Goal: Information Seeking & Learning: Learn about a topic

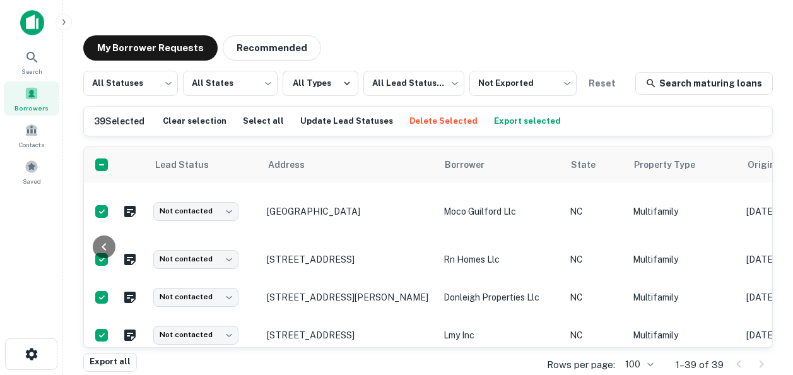
scroll to position [0, 703]
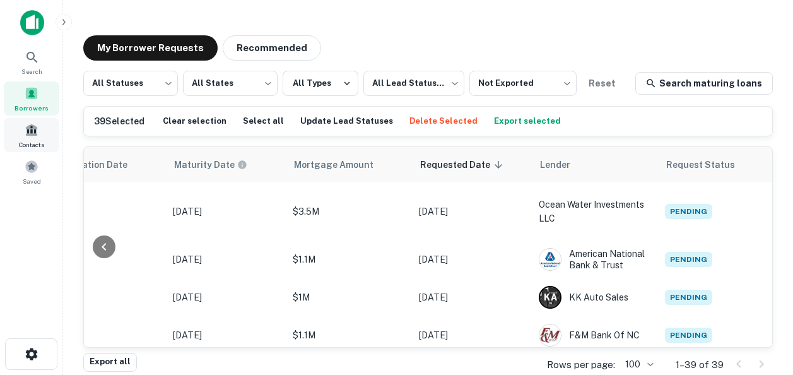
click at [30, 126] on span at bounding box center [32, 130] width 14 height 14
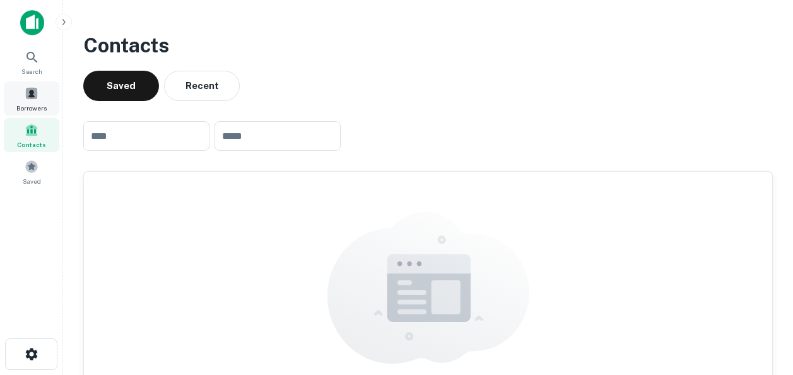
click at [34, 89] on span at bounding box center [32, 93] width 14 height 14
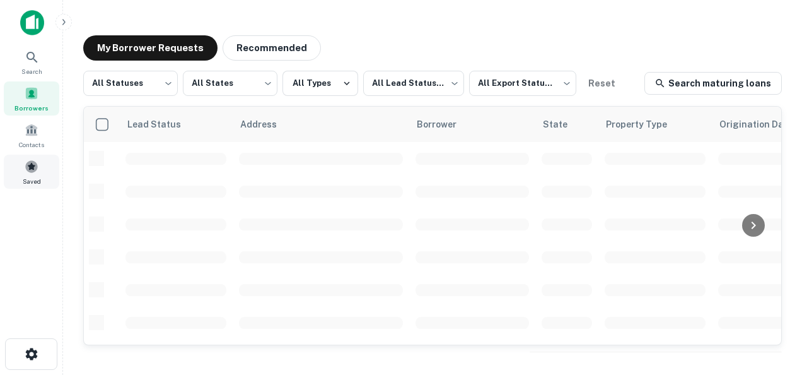
click at [32, 177] on span "Saved" at bounding box center [32, 181] width 18 height 10
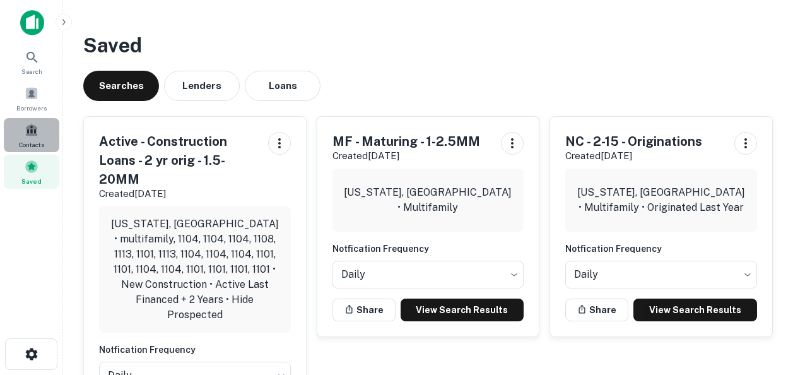
click at [36, 147] on span "Contacts" at bounding box center [31, 144] width 25 height 10
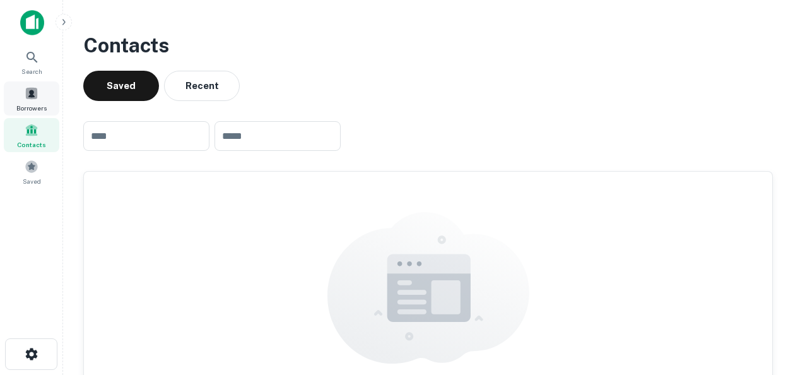
click at [26, 90] on span at bounding box center [32, 93] width 14 height 14
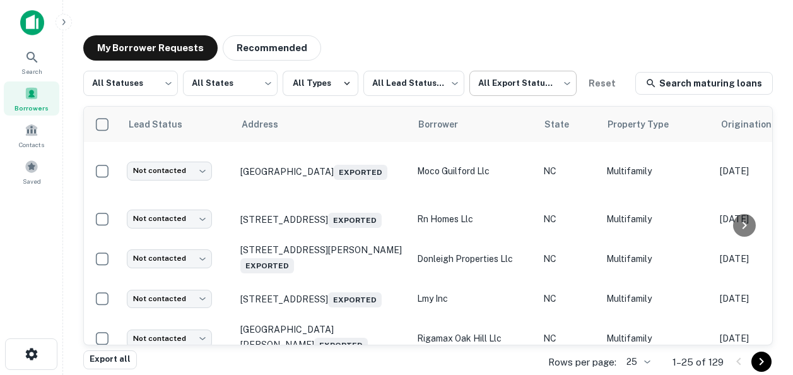
click at [536, 88] on body "Search Borrowers Contacts Saved My Borrower Requests Recommended All Statuses *…" at bounding box center [396, 187] width 793 height 375
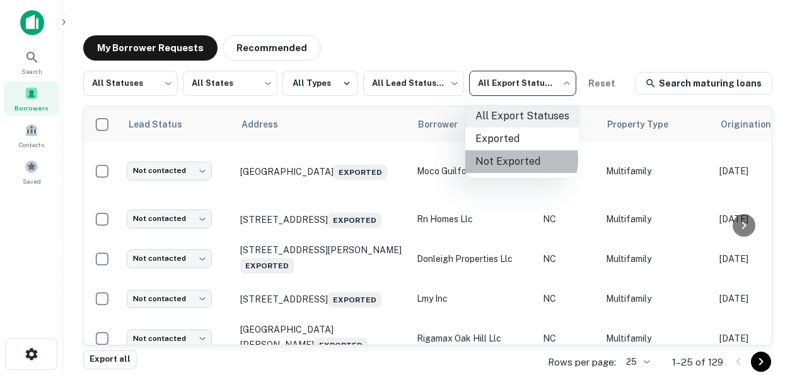
click at [513, 160] on li "Not Exported" at bounding box center [522, 161] width 114 height 23
type input "*****"
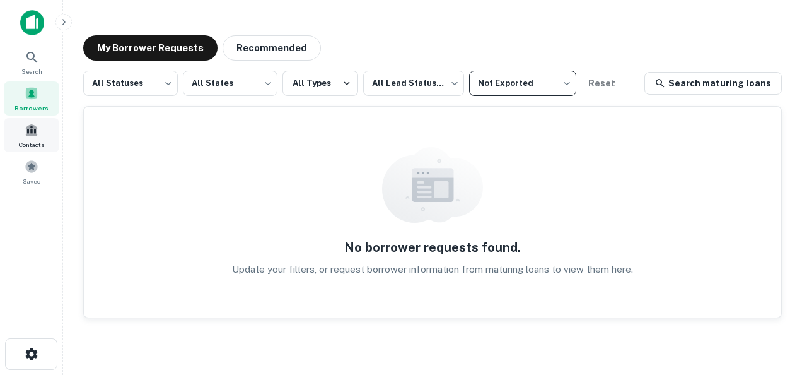
click at [28, 138] on div "Contacts" at bounding box center [32, 135] width 56 height 34
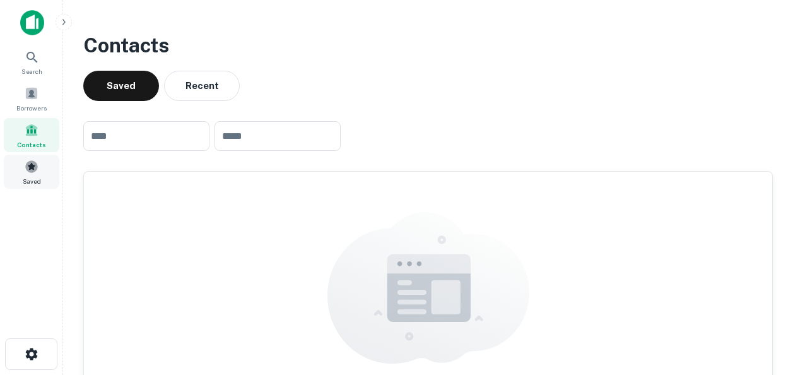
click at [25, 174] on div "Saved" at bounding box center [32, 172] width 56 height 34
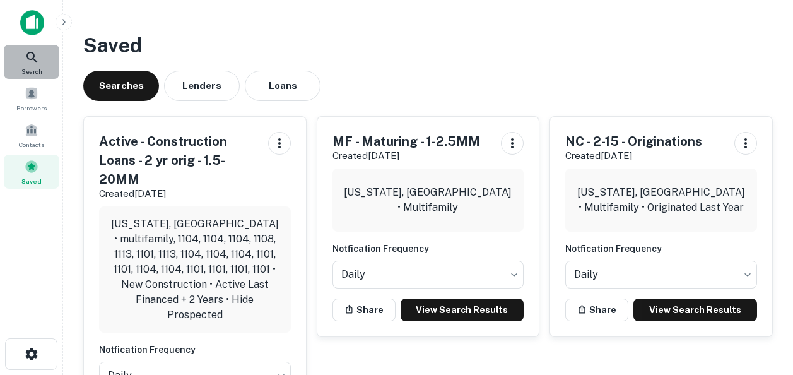
click at [26, 59] on icon at bounding box center [32, 57] width 15 height 15
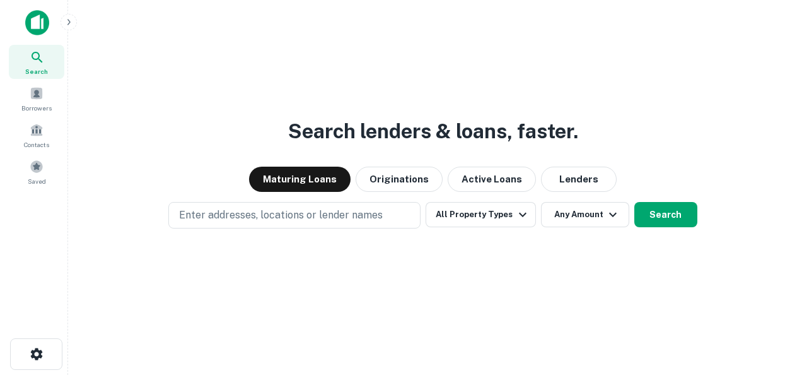
scroll to position [20, 0]
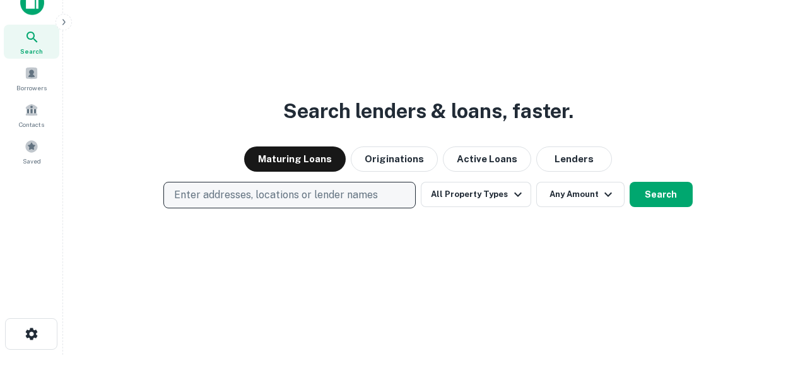
click at [311, 192] on p "Enter addresses, locations or lender names" at bounding box center [276, 194] width 204 height 15
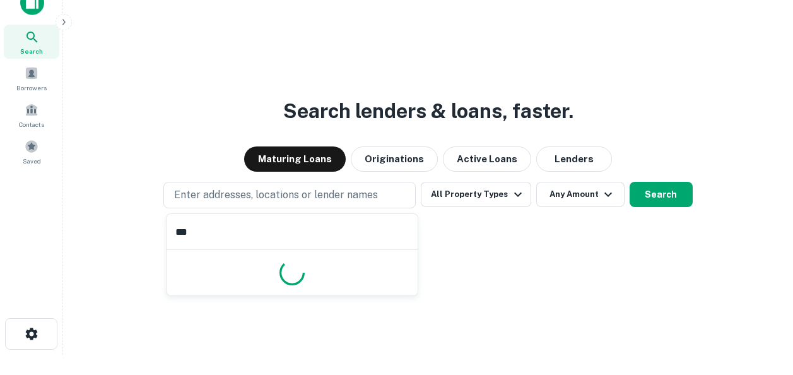
type input "****"
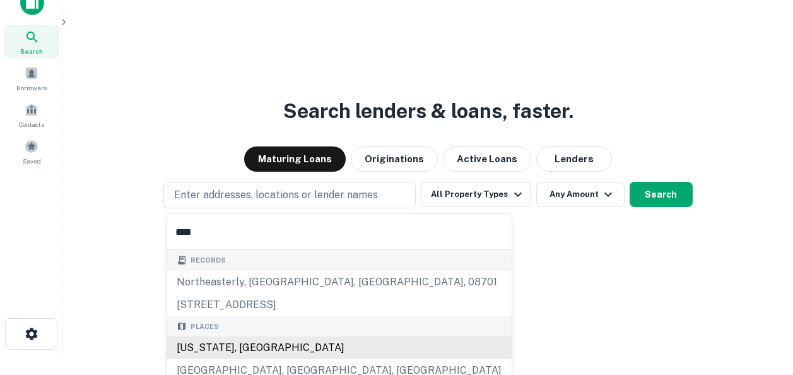
click at [231, 353] on div "North Carolina, USA" at bounding box center [339, 347] width 345 height 23
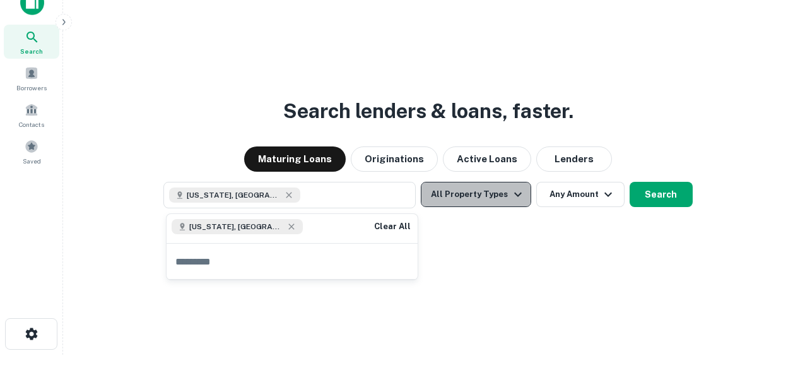
click at [517, 196] on icon "button" at bounding box center [517, 194] width 15 height 15
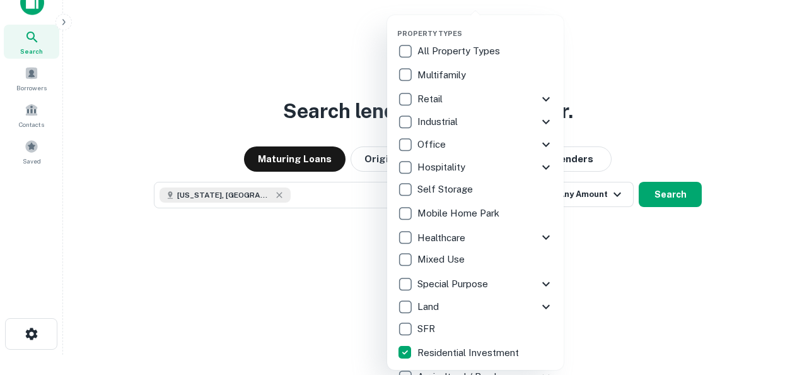
click at [547, 282] on icon at bounding box center [546, 283] width 15 height 15
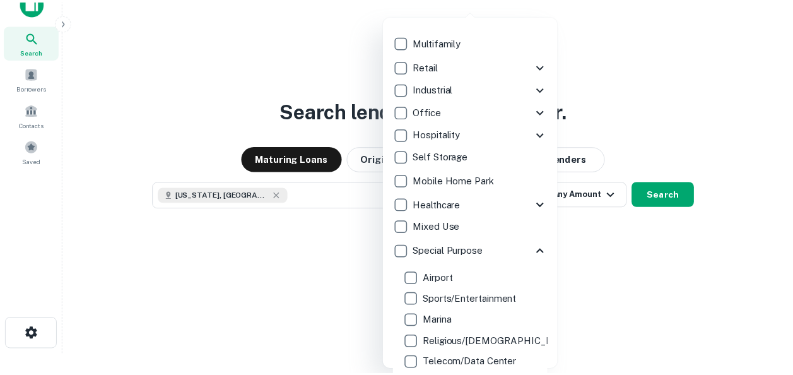
scroll to position [0, 0]
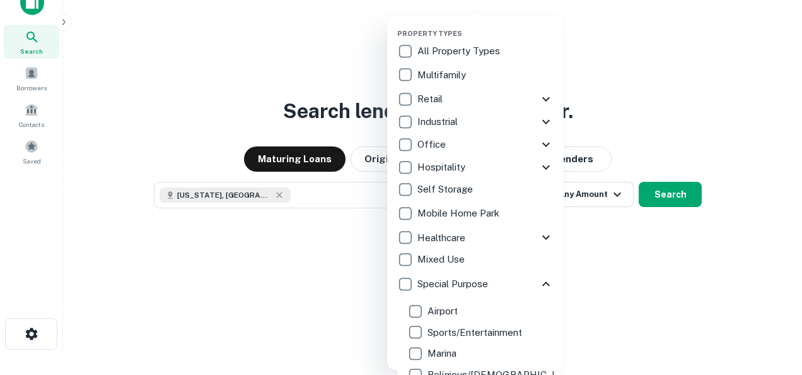
click at [542, 284] on icon at bounding box center [546, 283] width 8 height 4
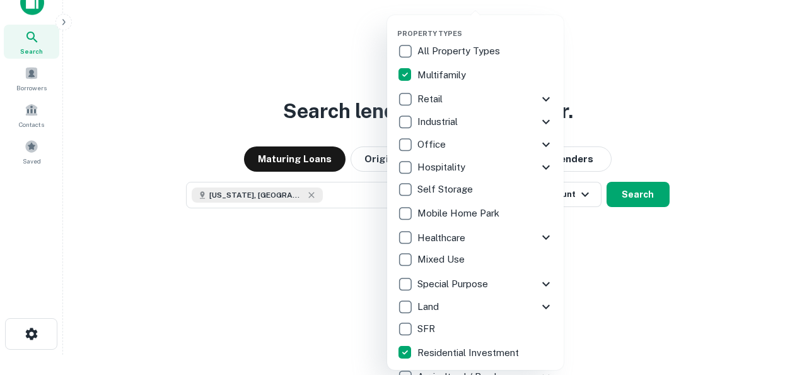
click at [661, 269] on div at bounding box center [401, 187] width 802 height 375
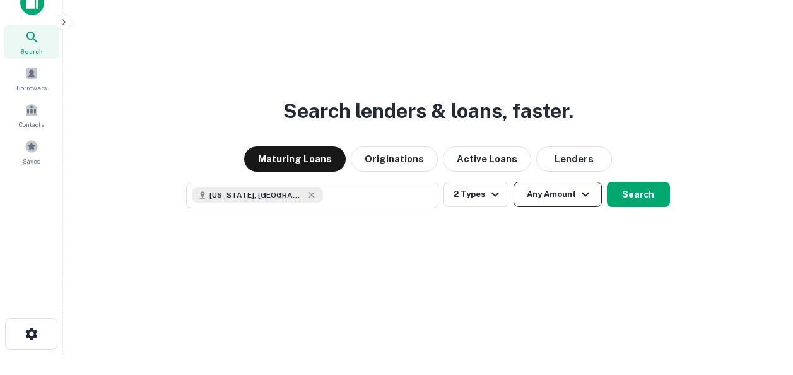
click at [561, 198] on button "Any Amount" at bounding box center [557, 194] width 88 height 25
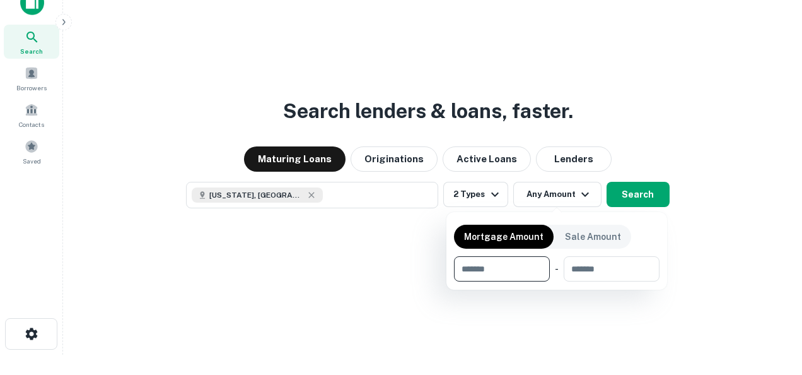
click at [513, 271] on input "number" at bounding box center [497, 268] width 87 height 25
type input "*******"
click at [610, 270] on input "number" at bounding box center [610, 268] width 81 height 25
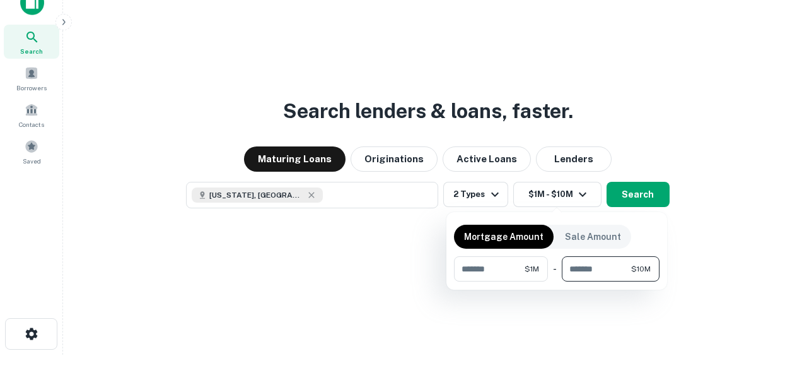
type input "********"
click at [658, 196] on div at bounding box center [401, 187] width 802 height 375
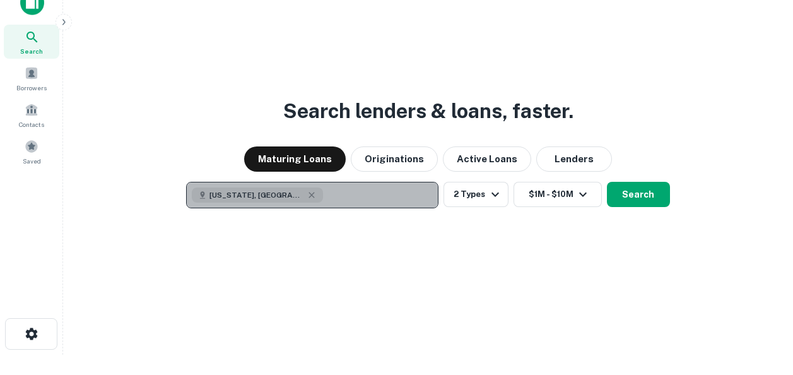
click at [353, 197] on button "[US_STATE], [GEOGRAPHIC_DATA]" at bounding box center [312, 195] width 252 height 26
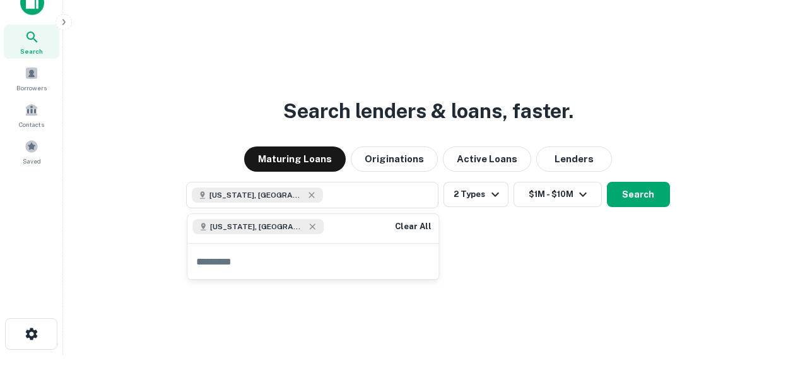
click at [264, 261] on input "text" at bounding box center [312, 260] width 251 height 35
type input "*"
click at [505, 281] on div "Search lenders & loans, faster. Maturing Loans Originations Active Loans Lender…" at bounding box center [428, 197] width 710 height 375
click at [495, 194] on icon "button" at bounding box center [495, 194] width 15 height 15
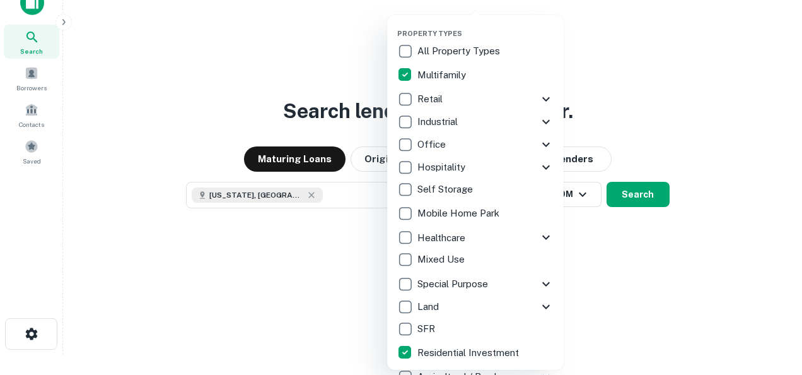
click at [611, 266] on div at bounding box center [401, 187] width 802 height 375
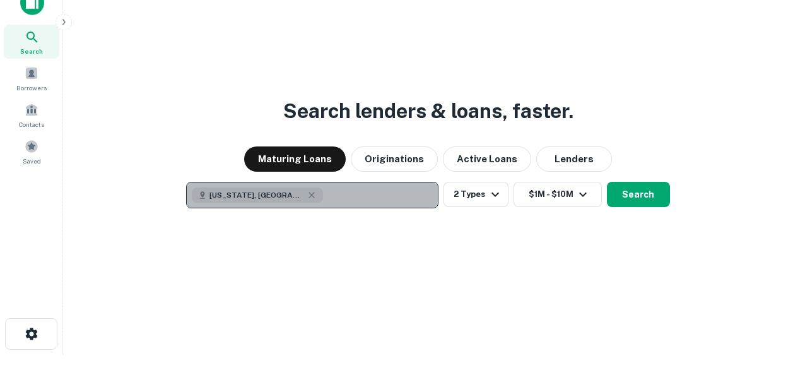
click at [337, 198] on button "North Carolina, USA" at bounding box center [312, 195] width 252 height 26
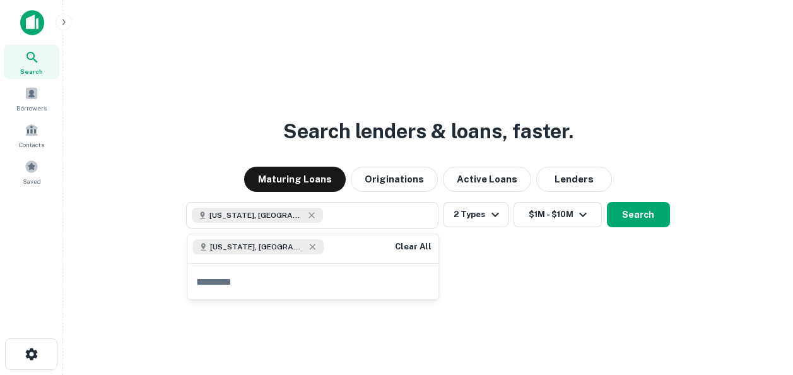
scroll to position [20, 0]
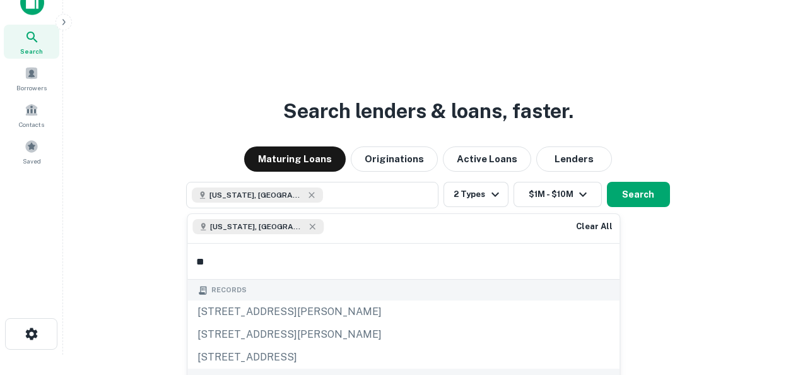
type input "*"
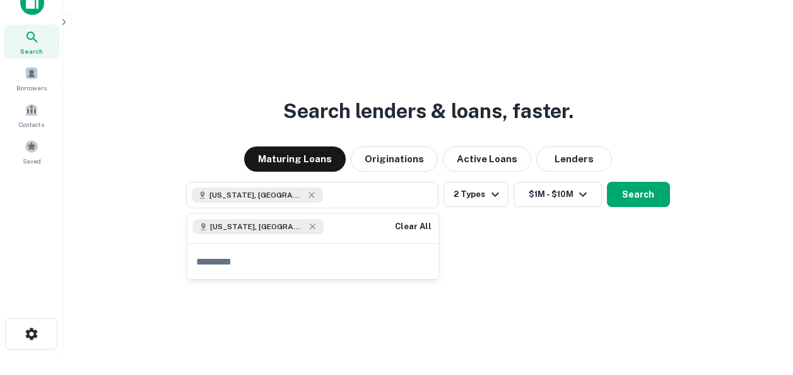
click at [484, 254] on div "Search lenders & loans, faster. Maturing Loans Originations Active Loans Lender…" at bounding box center [428, 197] width 710 height 375
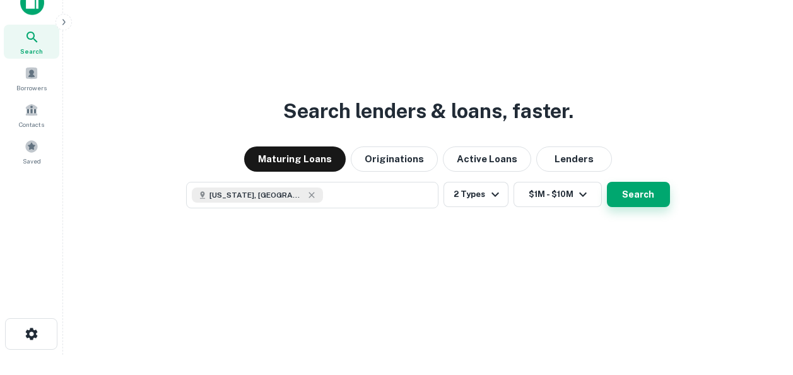
click at [650, 185] on button "Search" at bounding box center [638, 194] width 63 height 25
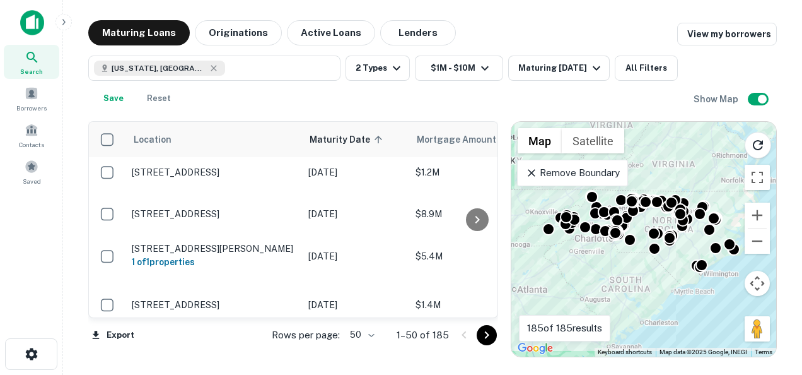
scroll to position [883, 0]
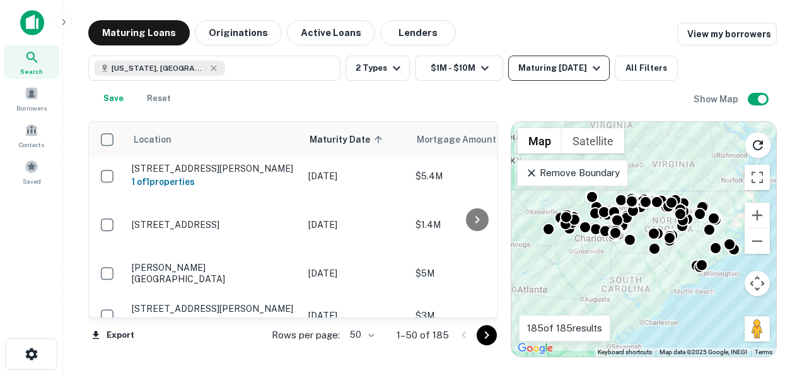
click at [565, 69] on div "Maturing In 1 Year" at bounding box center [561, 68] width 86 height 15
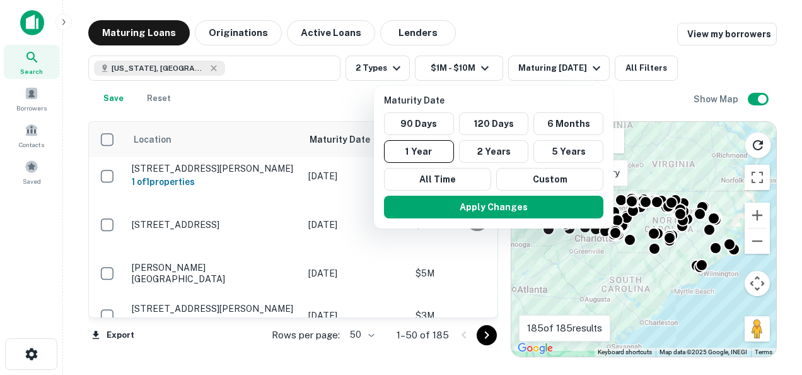
click at [549, 79] on div at bounding box center [401, 187] width 802 height 375
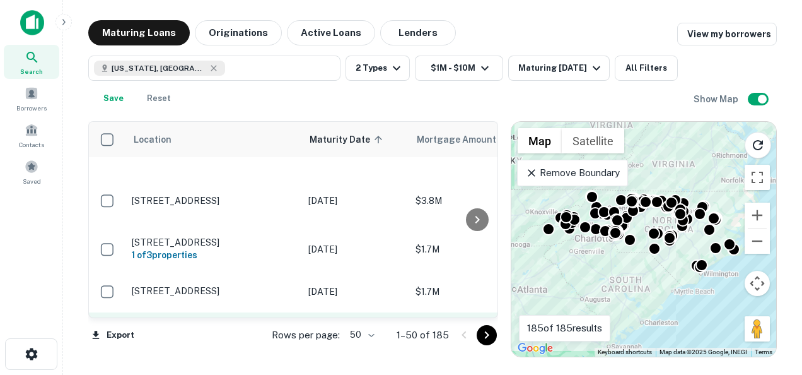
scroll to position [1474, 0]
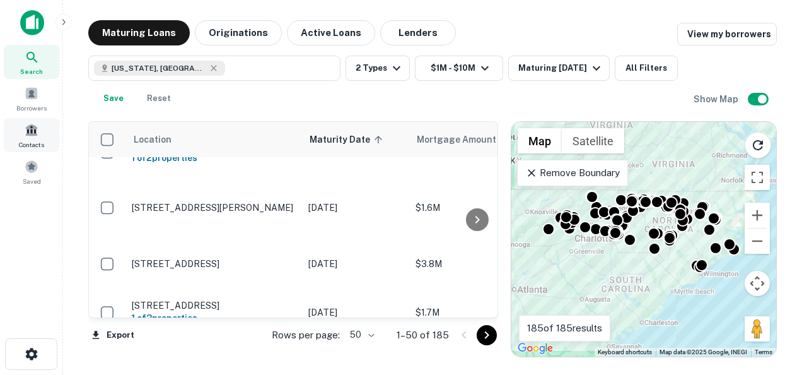
click at [28, 136] on div "Contacts" at bounding box center [32, 135] width 56 height 34
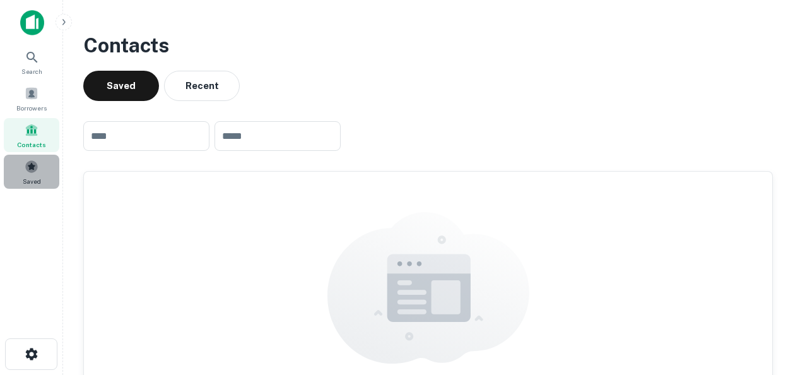
click at [26, 168] on span at bounding box center [32, 167] width 14 height 14
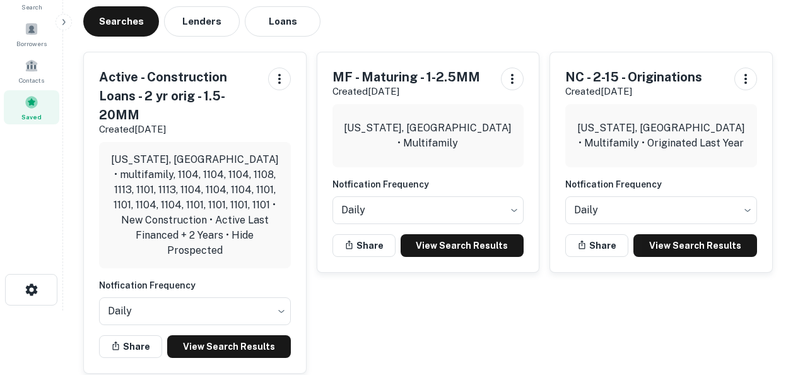
scroll to position [126, 0]
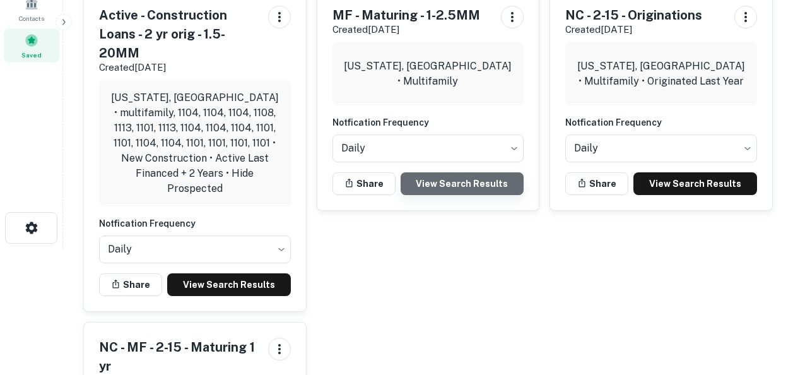
click at [454, 183] on link "View Search Results" at bounding box center [463, 183] width 124 height 23
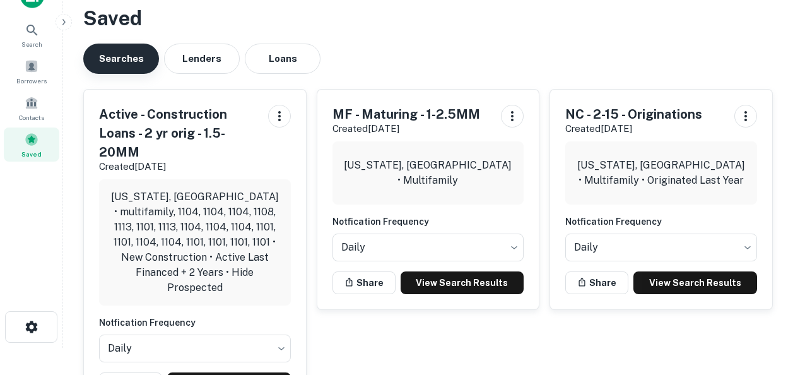
scroll to position [0, 0]
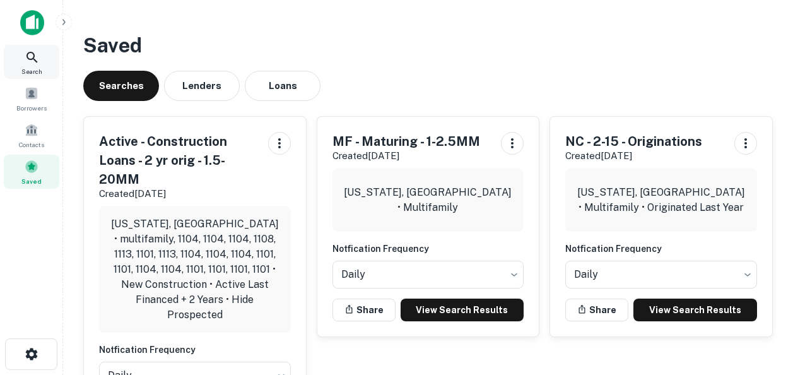
click at [30, 56] on icon at bounding box center [32, 57] width 15 height 15
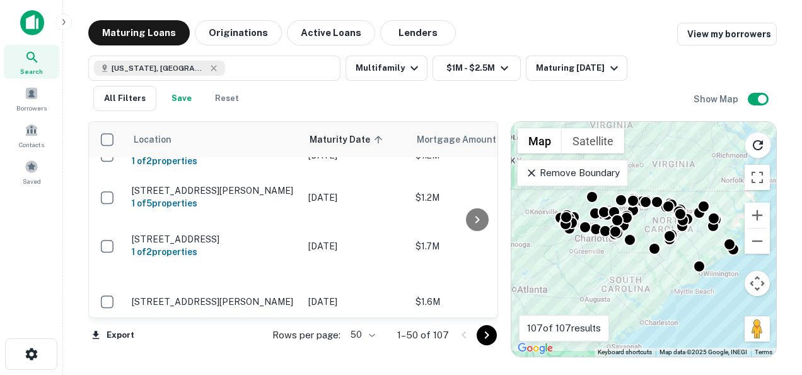
scroll to position [602, 0]
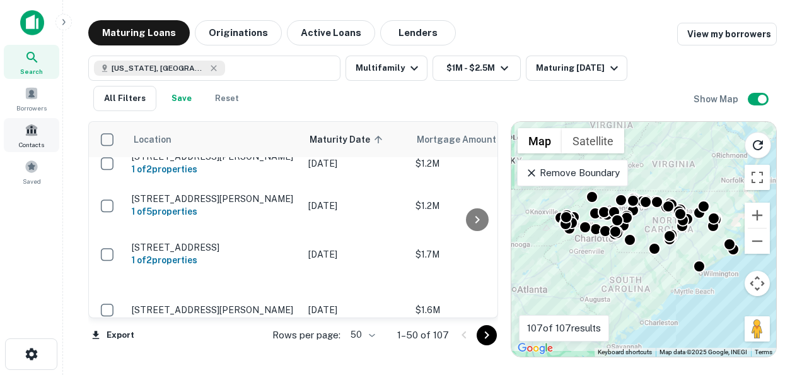
click at [40, 141] on span "Contacts" at bounding box center [31, 144] width 25 height 10
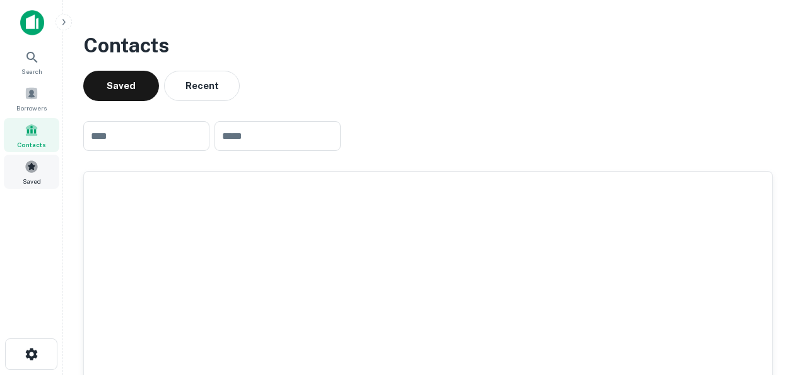
click at [47, 171] on div "Saved" at bounding box center [32, 172] width 56 height 34
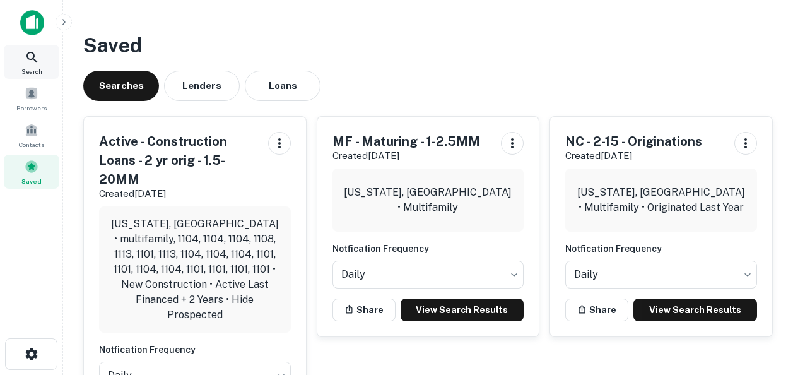
click at [35, 66] on span "Search" at bounding box center [31, 71] width 21 height 10
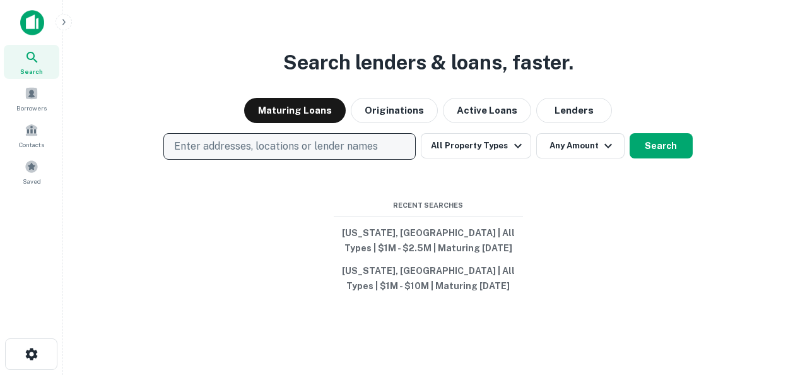
click at [341, 149] on p "Enter addresses, locations or lender names" at bounding box center [276, 146] width 204 height 15
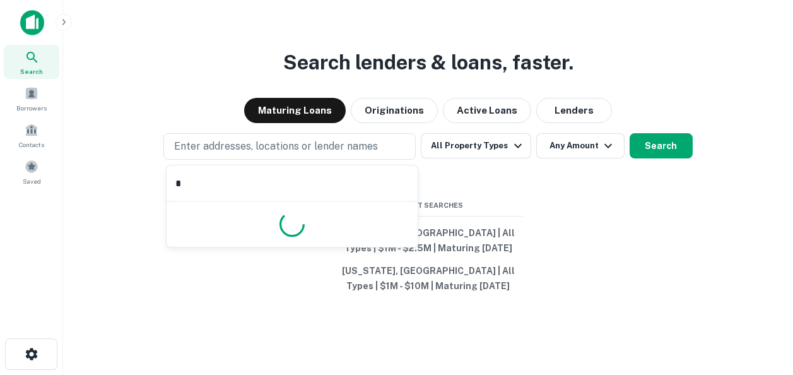
type input "**"
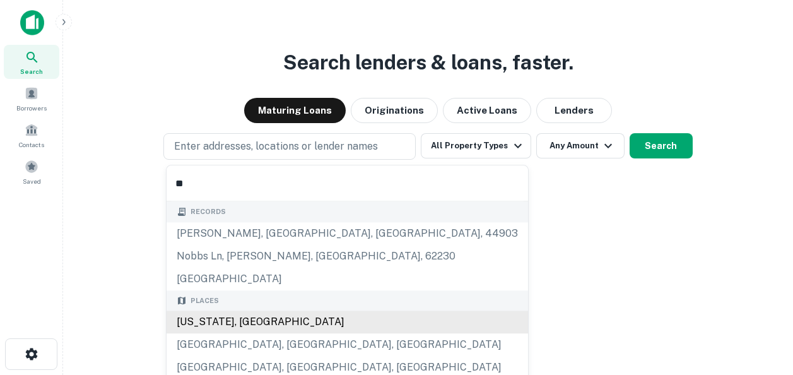
click at [249, 319] on div "[US_STATE], [GEOGRAPHIC_DATA]" at bounding box center [347, 321] width 361 height 23
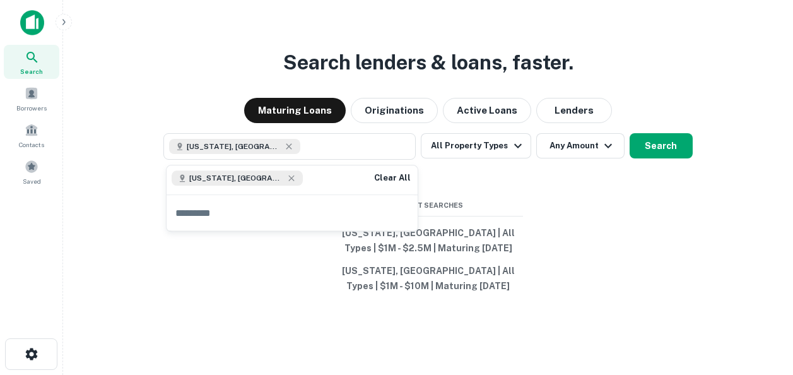
click at [508, 190] on div "Search lenders & loans, faster. Maturing Loans Originations Active Loans Lender…" at bounding box center [428, 217] width 710 height 375
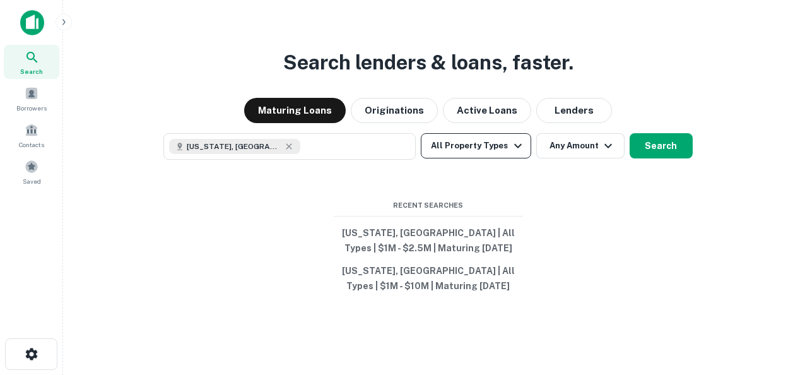
click at [496, 147] on button "All Property Types" at bounding box center [476, 145] width 110 height 25
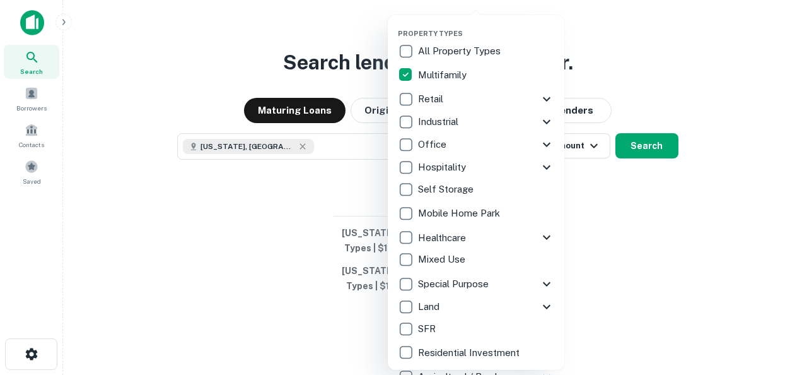
click at [677, 265] on div at bounding box center [401, 187] width 802 height 375
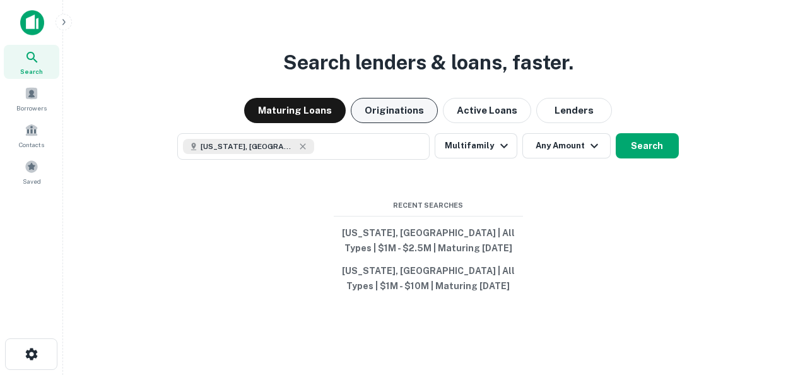
click at [385, 110] on button "Originations" at bounding box center [394, 110] width 87 height 25
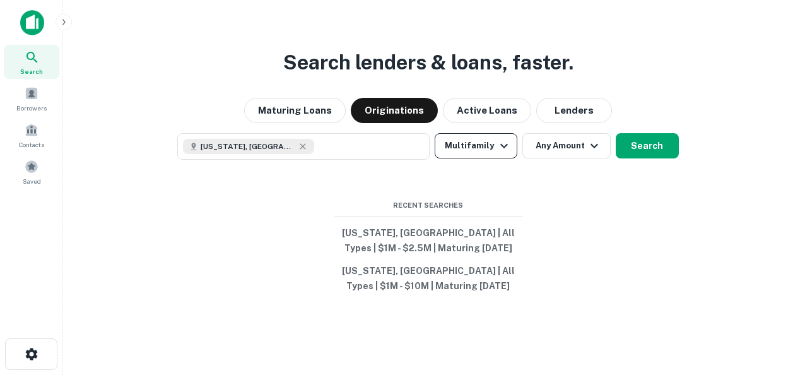
click at [466, 151] on button "Multifamily" at bounding box center [476, 145] width 82 height 25
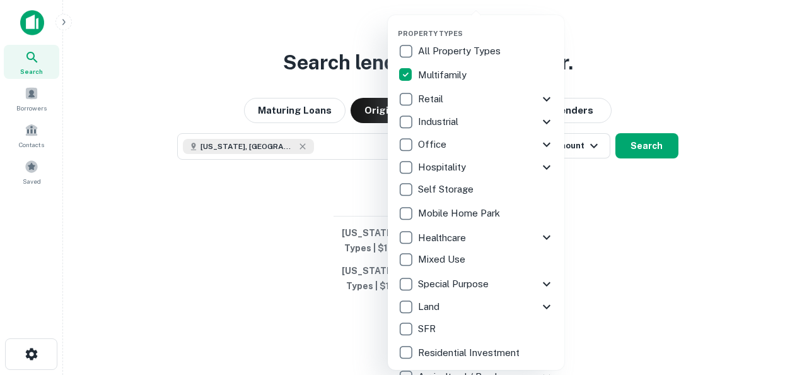
click at [635, 251] on div at bounding box center [401, 187] width 802 height 375
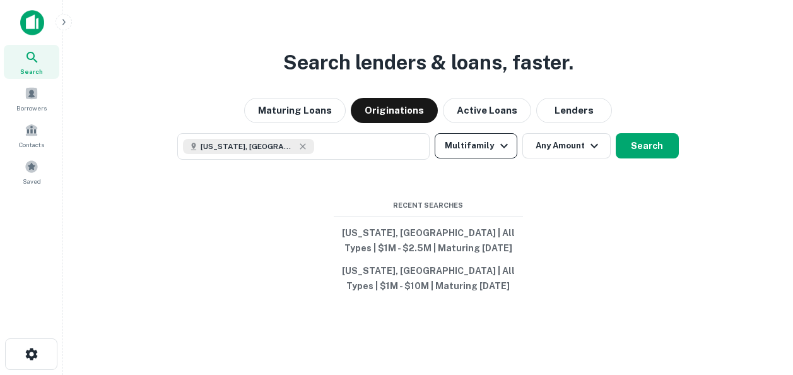
click at [503, 135] on button "Multifamily" at bounding box center [476, 145] width 82 height 25
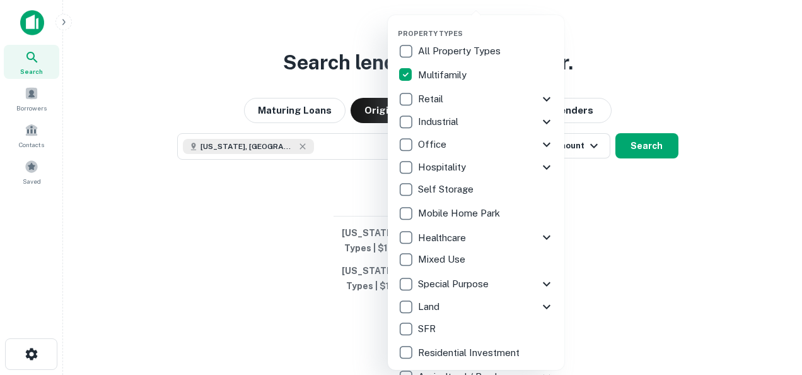
click at [643, 255] on div at bounding box center [401, 187] width 802 height 375
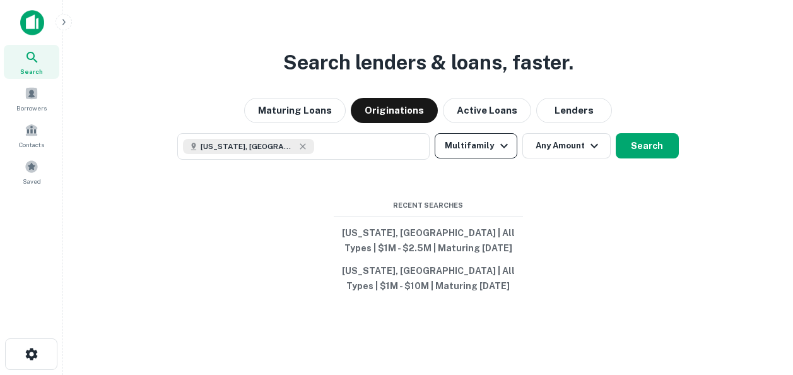
click at [494, 152] on button "Multifamily" at bounding box center [476, 145] width 82 height 25
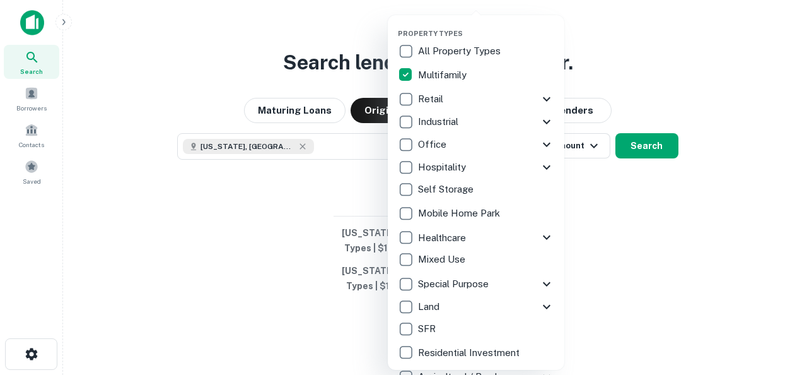
click at [627, 198] on div at bounding box center [401, 187] width 802 height 375
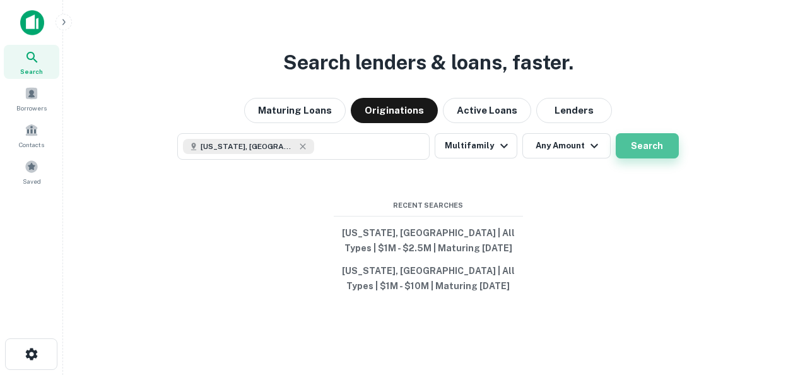
click at [638, 152] on button "Search" at bounding box center [647, 145] width 63 height 25
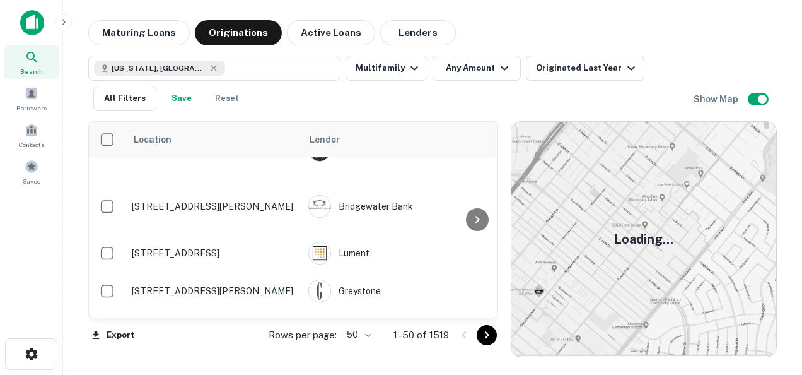
scroll to position [602, 0]
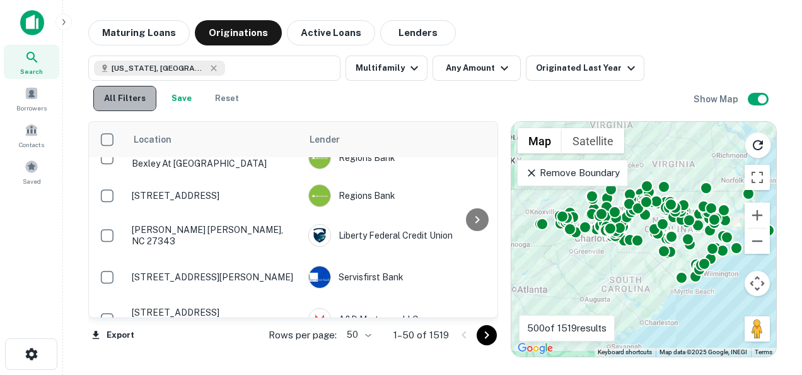
click at [133, 99] on button "All Filters" at bounding box center [124, 98] width 63 height 25
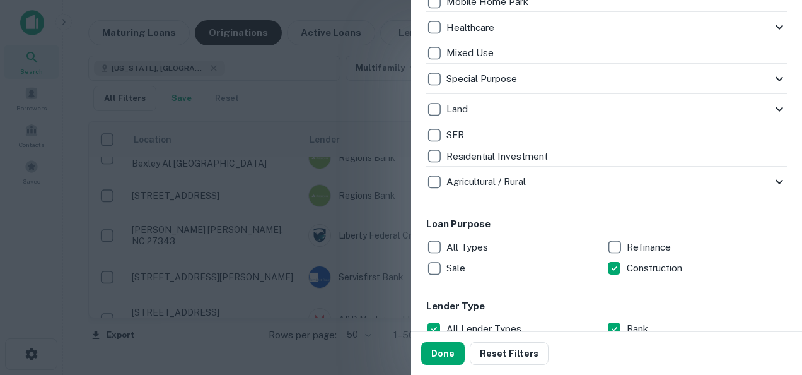
scroll to position [505, 0]
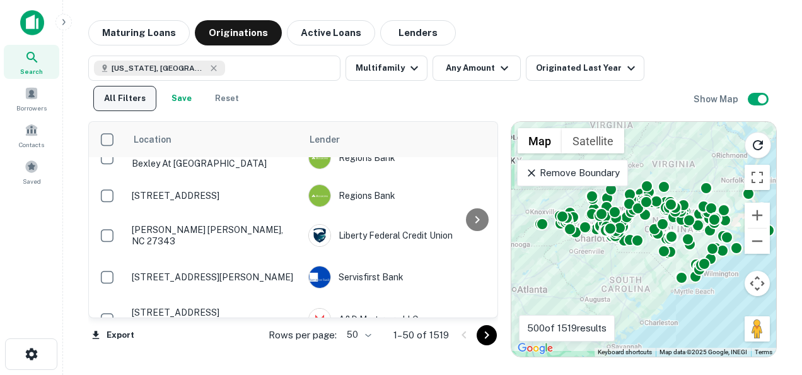
click at [117, 100] on button "All Filters" at bounding box center [124, 98] width 63 height 25
